Goal: Information Seeking & Learning: Learn about a topic

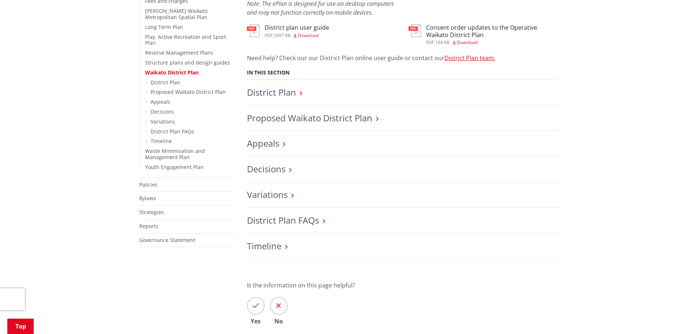
scroll to position [256, 0]
click at [325, 116] on link "Proposed Waikato District Plan" at bounding box center [309, 117] width 125 height 12
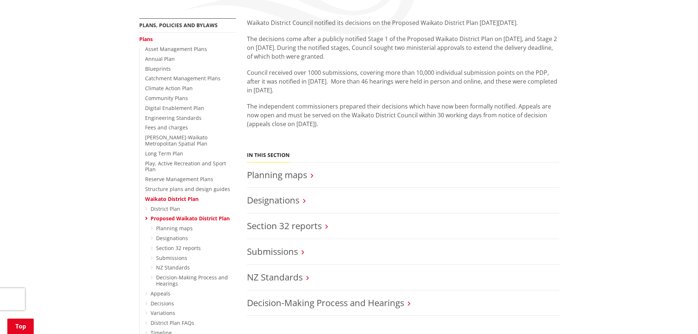
scroll to position [147, 0]
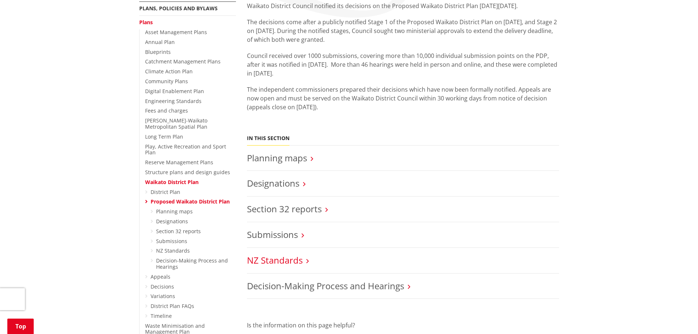
click at [296, 262] on link "NZ Standards" at bounding box center [275, 260] width 56 height 12
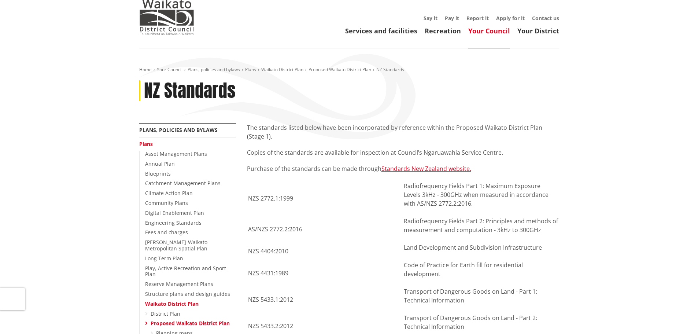
scroll to position [37, 0]
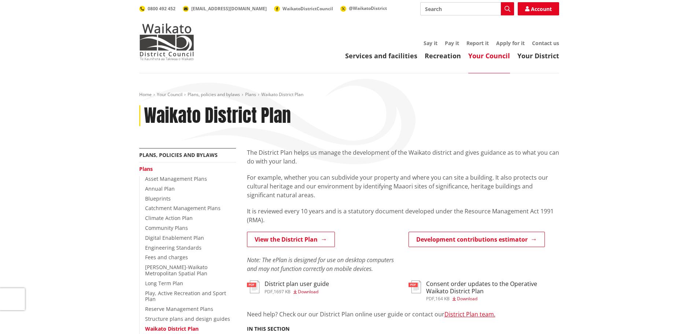
scroll to position [256, 0]
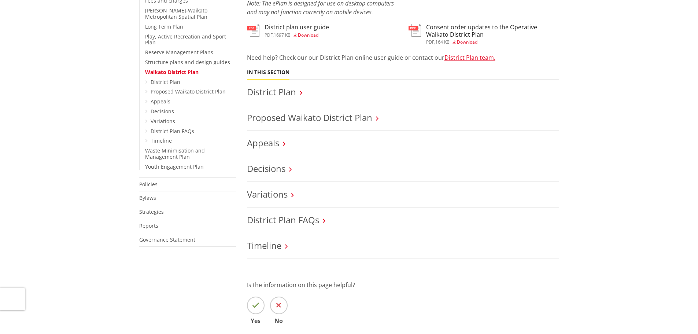
click at [304, 90] on h3 "District Plan" at bounding box center [403, 92] width 312 height 11
click at [290, 89] on link "District Plan" at bounding box center [271, 92] width 49 height 12
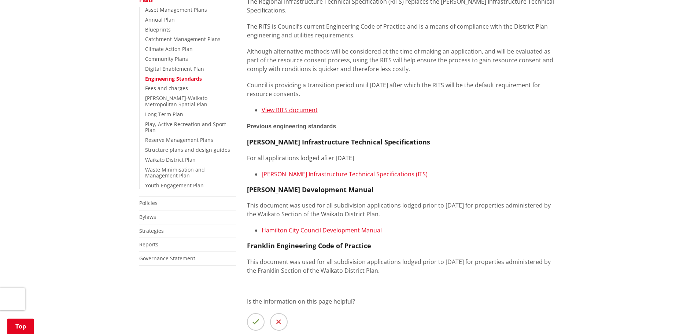
scroll to position [147, 0]
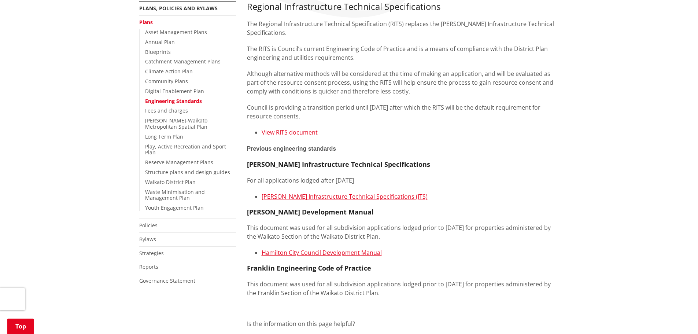
click at [306, 134] on link "View RITS document" at bounding box center [290, 132] width 56 height 8
click at [296, 133] on link "View RITS document" at bounding box center [290, 132] width 56 height 8
